Goal: Obtain resource: Obtain resource

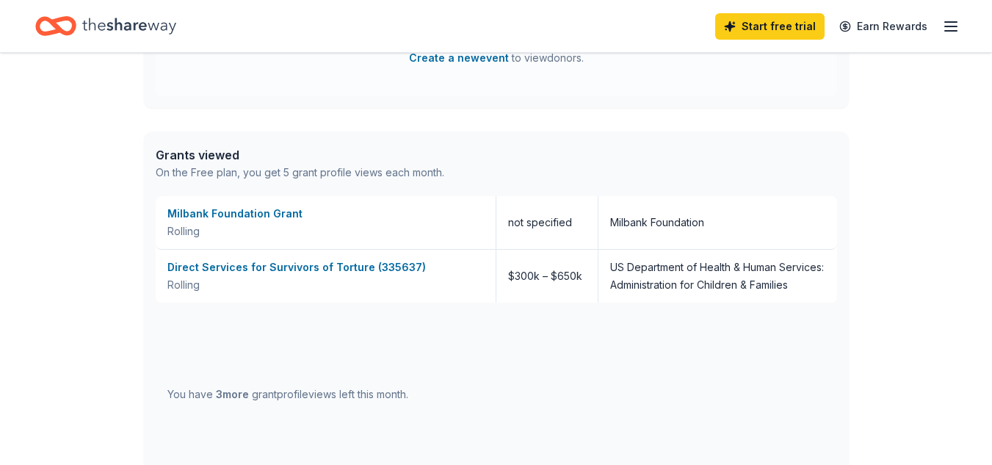
scroll to position [759, 0]
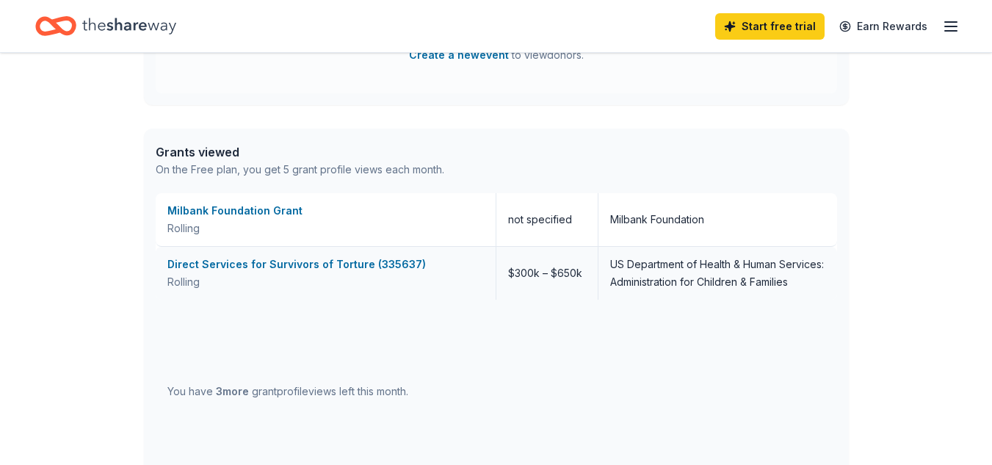
click at [400, 265] on div "Direct Services for Survivors of Torture (335637)" at bounding box center [325, 264] width 316 height 18
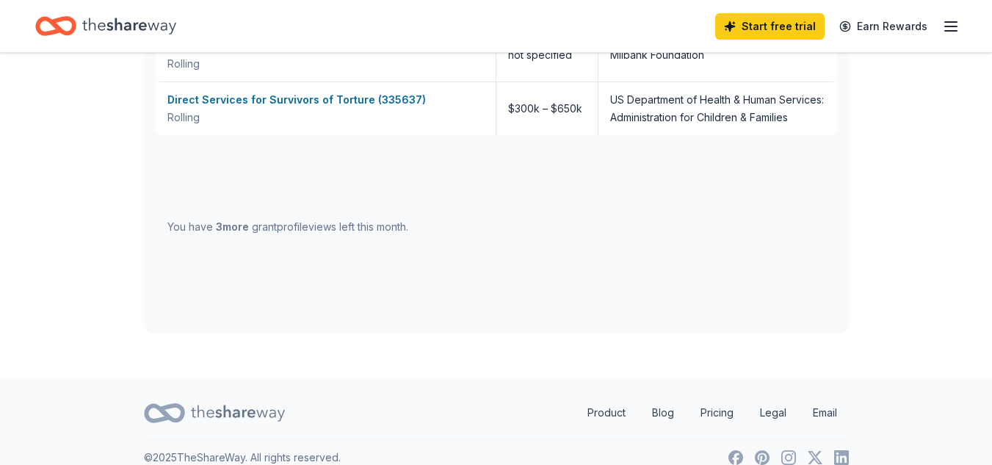
scroll to position [942, 0]
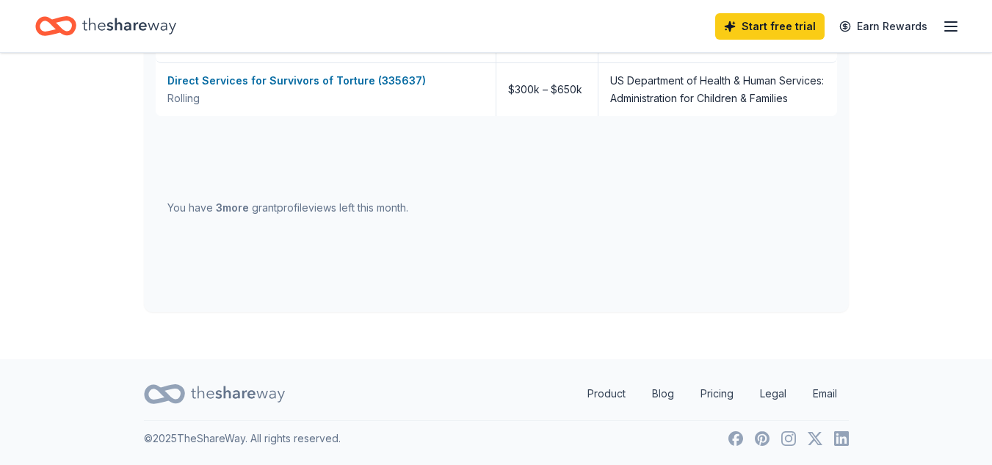
click at [359, 217] on div "You have 3 more grant profile views left this month." at bounding box center [287, 208] width 241 height 18
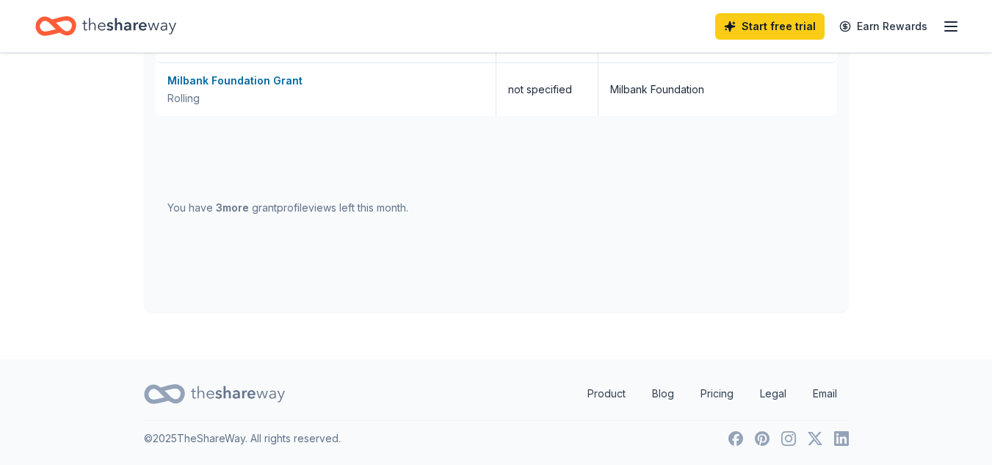
click at [359, 217] on div "You have 3 more grant profile views left this month." at bounding box center [287, 208] width 241 height 18
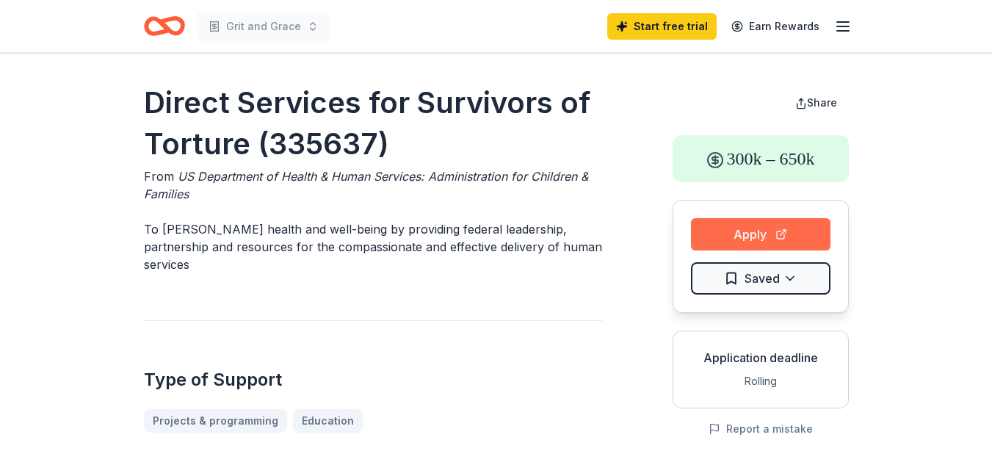
click at [723, 232] on button "Apply" at bounding box center [760, 234] width 139 height 32
click at [840, 22] on line "button" at bounding box center [843, 22] width 12 height 0
